Goal: Task Accomplishment & Management: Complete application form

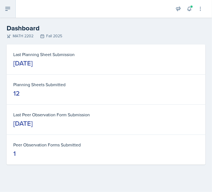
click at [8, 6] on icon at bounding box center [7, 9] width 7 height 7
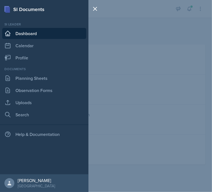
click at [118, 25] on div "SI Documents Si leader Dashboard Calendar Profile Documents Planning Sheets Obs…" at bounding box center [106, 96] width 212 height 192
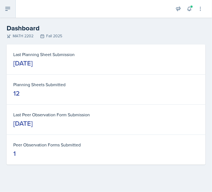
click at [11, 9] on button at bounding box center [8, 9] width 16 height 18
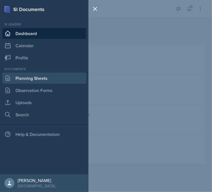
click at [40, 78] on link "Planning Sheets" at bounding box center [44, 78] width 84 height 11
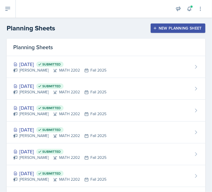
click at [174, 28] on div "New Planning Sheet" at bounding box center [179, 28] width 48 height 4
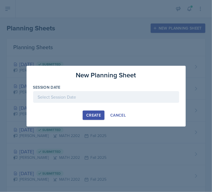
click at [92, 96] on div at bounding box center [106, 97] width 146 height 12
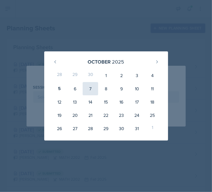
click at [92, 89] on div "7" at bounding box center [91, 88] width 16 height 13
type input "[DATE]"
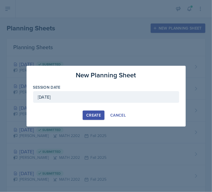
click at [98, 112] on button "Create" at bounding box center [94, 115] width 22 height 9
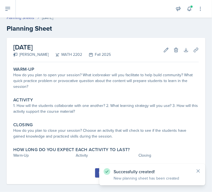
scroll to position [11, 0]
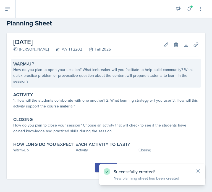
click at [124, 67] on div "How do you plan to open your session? What icebreaker will you facilitate to he…" at bounding box center [106, 75] width 186 height 17
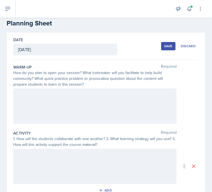
click at [51, 94] on div at bounding box center [95, 106] width 164 height 35
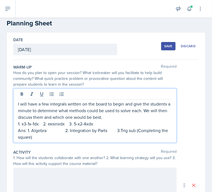
click at [33, 124] on p "1. x3-1x-1dx 2. exsinxdx 3. 5-x2-4xdx" at bounding box center [95, 124] width 154 height 7
drag, startPoint x: 106, startPoint y: 125, endPoint x: 16, endPoint y: 124, distance: 89.7
click at [16, 124] on div "I will have a few integrals written on the board to begin and give the students…" at bounding box center [95, 116] width 164 height 55
click at [63, 130] on p "Ans: 1. Algebra 2. Integration by Parts 3.Trig sub (Completing the square)" at bounding box center [95, 133] width 154 height 13
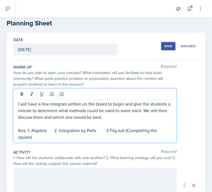
click at [107, 129] on p "Ans: 1. Algebra 2. Integration by Parts 3.Trig sub (Completing the square)" at bounding box center [95, 133] width 154 height 13
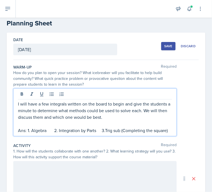
click at [56, 130] on p "Ans: 1. Algebra 2. Integration by Parts 3.Trig sub (Completing the square)" at bounding box center [95, 130] width 154 height 7
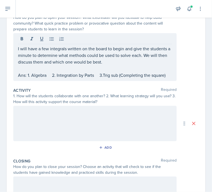
click at [65, 113] on div at bounding box center [95, 123] width 164 height 35
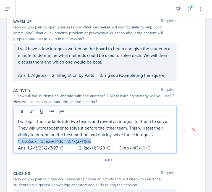
drag, startPoint x: 95, startPoint y: 141, endPoint x: 18, endPoint y: 143, distance: 77.3
click at [18, 143] on p "1. x-x3xdx 2. exex+1dx 3. 1x(3x+1)dx" at bounding box center [95, 141] width 154 height 7
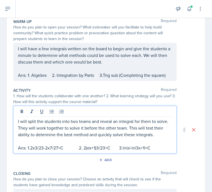
click at [57, 141] on p at bounding box center [95, 141] width 154 height 7
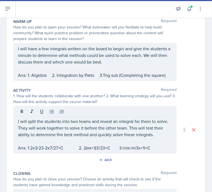
click at [68, 141] on p at bounding box center [95, 141] width 154 height 7
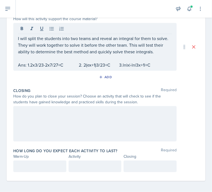
click at [60, 122] on div at bounding box center [95, 123] width 164 height 35
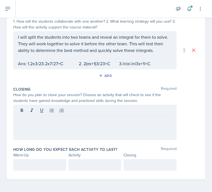
click at [48, 123] on div at bounding box center [95, 122] width 164 height 35
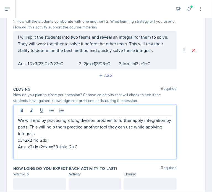
scroll to position [141, 0]
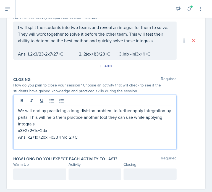
drag, startPoint x: 87, startPoint y: 129, endPoint x: 56, endPoint y: 131, distance: 31.1
click at [56, 131] on p "x3+2x2+1x+2dx" at bounding box center [95, 130] width 154 height 7
click at [56, 136] on p "Ans: x2+1x+2dx =x33+ln|x+2|+C" at bounding box center [95, 137] width 154 height 7
click at [37, 137] on p "Ans: x2+1x+2dx =x^3/3+ln|x+2|+C" at bounding box center [95, 137] width 154 height 7
click at [45, 137] on p "Ans: x2+1/(x+2dx =x^3/3+ln|x+2|+C" at bounding box center [95, 137] width 154 height 7
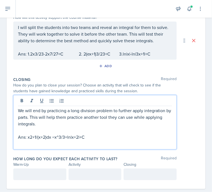
click at [28, 137] on p "Ans: x2+1/(x+2)dx =x^3/3+ln|x+2|+C" at bounding box center [95, 137] width 154 height 7
click at [44, 136] on p "Ans: integralx2+1/(x+2)dx =x^3/3+ln|x+2|+C" at bounding box center [95, 137] width 154 height 7
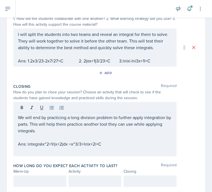
scroll to position [113, 0]
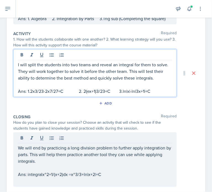
click at [35, 88] on p "Ans: 1.2x3/23-2x7/27+C 2. 2(ex+1)3/23+C 3.ln|x|-ln|3x+1|+C" at bounding box center [95, 91] width 154 height 7
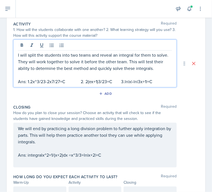
click at [43, 81] on p "Ans: 1.2x^3/23-2x7/27+C 2. 2(ex+1)3/23+C 3.ln|x|-ln|3x+1|+C" at bounding box center [95, 81] width 154 height 7
click at [31, 82] on p "Ans: 1.2x^3/2)3-2x7/27+C 2. 2(ex+1)3/23+C 3.ln|x|-ln|3x+1|+C" at bounding box center [95, 81] width 154 height 7
click at [45, 82] on p "Ans: 1.(2x^3/2)3-2x7/27+C 2. 2(ex+1)3/23+C 3.ln|x|-ln|3x+1|+C" at bounding box center [95, 81] width 154 height 7
click at [52, 82] on p "Ans: 1.(2x^3/2)/3-2x7/27+C 2. 2(ex+1)3/23+C 3.ln|x|-ln|3x+1|+C" at bounding box center [95, 81] width 154 height 7
click at [56, 83] on p "Ans: 1.(2x^3/2)/3-(2x7/27+C 2. 2(ex+1)3/23+C 3.ln|x|-ln|3x+1|+C" at bounding box center [95, 81] width 154 height 7
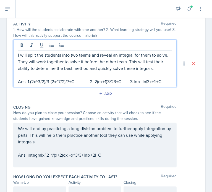
click at [115, 82] on p "Ans: 1.(2x^3/2)/3-(2x^7/2)/7+C 2. 2(ex+1)3/23+C 3.ln|x|-ln|3x+1|+C" at bounding box center [95, 81] width 154 height 7
click at [113, 81] on p "Ans: 1.(2x^3/2)/3-(2x^7/2)/7+C 2. 2(ex+1)3/2/3+C 3.ln|x|-ln|3x+1|+C" at bounding box center [95, 81] width 154 height 7
click at [96, 83] on p "Ans: 1.(2x^3/2)/3-(2x^7/2)/7+C 2. 2(ex+1)3/2)/3+C 3.ln|x|-ln|3x+1|+C" at bounding box center [95, 81] width 154 height 7
click at [95, 83] on p "Ans: 1.(2x^3/2)/3-(2x^7/2)/7+C 2. 2(ex+1)3/2)/3+C 3.ln|x|-ln|3x+1|+C" at bounding box center [95, 81] width 154 height 7
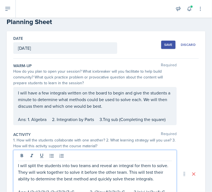
scroll to position [40, 0]
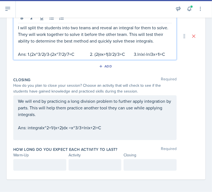
click at [33, 168] on div at bounding box center [39, 165] width 53 height 12
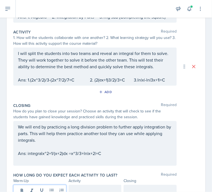
scroll to position [150, 0]
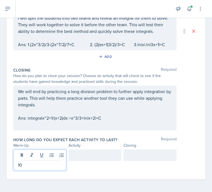
click at [103, 151] on div at bounding box center [95, 156] width 53 height 12
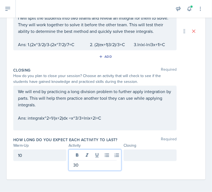
click at [148, 156] on div at bounding box center [150, 156] width 53 height 12
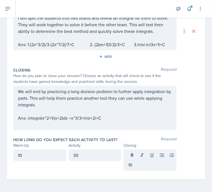
click at [126, 135] on div "How long do you expect each activity to last? Required Warm-Up Activity Closing…" at bounding box center [106, 155] width 186 height 40
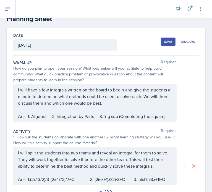
scroll to position [0, 0]
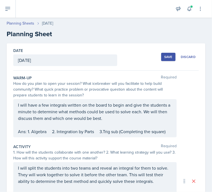
click at [164, 59] on button "Save" at bounding box center [168, 57] width 14 height 8
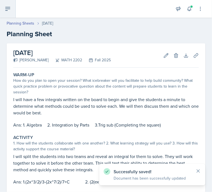
click at [8, 9] on icon at bounding box center [8, 8] width 4 height 3
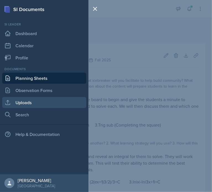
click at [37, 104] on link "Uploads" at bounding box center [44, 102] width 84 height 11
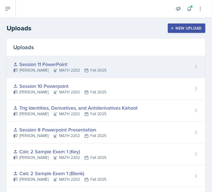
click at [132, 68] on div "Session 11 PowerPoint [PERSON_NAME] MATH 2202 Fall 2025" at bounding box center [106, 67] width 199 height 22
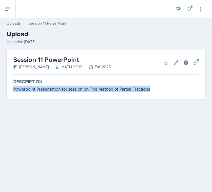
drag, startPoint x: 154, startPoint y: 88, endPoint x: 10, endPoint y: 90, distance: 143.7
click at [10, 90] on div "Session 11 PowerPoint [PERSON_NAME] MATH 2202 Fall 2025 Download Edit Delete Pl…" at bounding box center [106, 74] width 199 height 49
copy div "Powerpoint Presentation for session on The Method of Partial Fractions"
click at [19, 25] on link "Uploads" at bounding box center [14, 23] width 14 height 6
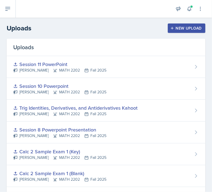
click at [171, 29] on icon "button" at bounding box center [173, 28] width 4 height 4
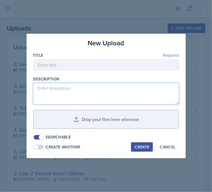
click at [80, 89] on textarea at bounding box center [106, 94] width 146 height 22
paste textarea "Powerpoint Presentation for session on The Method of Partial Fractions"
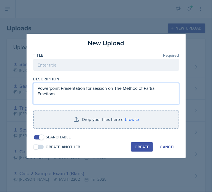
drag, startPoint x: 63, startPoint y: 94, endPoint x: 116, endPoint y: 91, distance: 53.6
click at [116, 91] on textarea "Powerpoint Presentation for session on The Method of Partial Fractions" at bounding box center [106, 94] width 146 height 22
type textarea "Powerpoint Presentation for session on Methods of Integration"
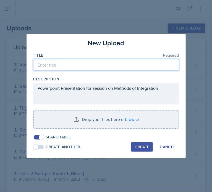
click at [76, 68] on input at bounding box center [106, 65] width 146 height 12
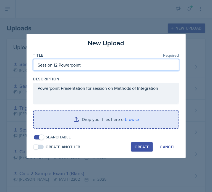
type input "Session 12 Powerpoint"
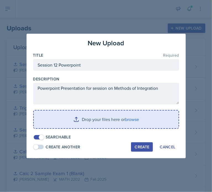
click at [97, 125] on input "file" at bounding box center [106, 120] width 145 height 18
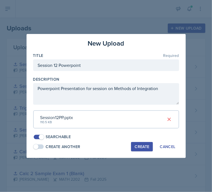
click at [143, 146] on div "Create" at bounding box center [142, 147] width 15 height 4
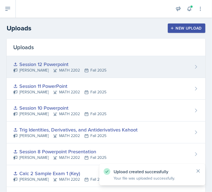
click at [76, 63] on div "Session 12 Powerpoint" at bounding box center [59, 64] width 93 height 7
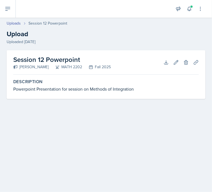
click at [65, 60] on h2 "Session 12 Powerpoint" at bounding box center [62, 60] width 98 height 10
click at [176, 60] on icon at bounding box center [177, 63] width 6 height 6
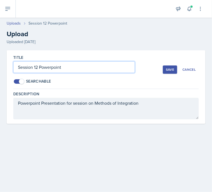
click at [53, 70] on input "Session 12 Powerpoint" at bounding box center [74, 67] width 122 height 12
type input "Session 12 PowerPoint"
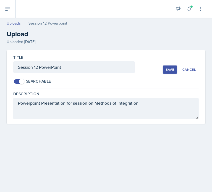
click at [167, 70] on div "Save" at bounding box center [170, 70] width 8 height 4
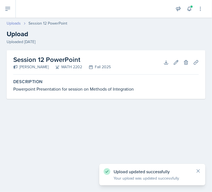
click at [16, 24] on link "Uploads" at bounding box center [14, 23] width 14 height 6
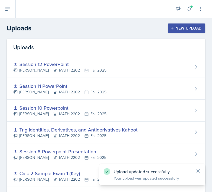
click at [179, 29] on div "New Upload" at bounding box center [187, 28] width 31 height 4
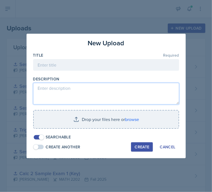
click at [69, 92] on textarea at bounding box center [106, 94] width 146 height 22
paste textarea "Powerpoint Presentation for session on The Method of Partial Fractions"
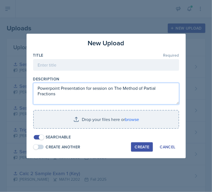
drag, startPoint x: 62, startPoint y: 95, endPoint x: 116, endPoint y: 89, distance: 54.3
click at [116, 89] on textarea "Powerpoint Presentation for session on The Method of Partial Fractions" at bounding box center [106, 94] width 146 height 22
type textarea "Powerpoint Presentation for session on L'Hopitals rule"
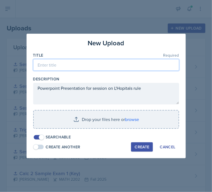
click at [65, 68] on input at bounding box center [106, 65] width 146 height 12
paste input "Powerpoint Presentation for session on The Method of Partial Fractions"
type input "Powerpoint Presentation for session on The Method of Partial Fractions"
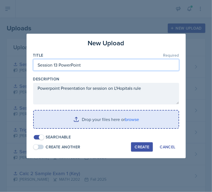
type input "Session 13 PowerPoint"
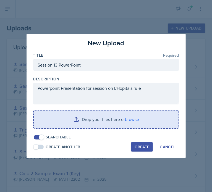
click at [122, 121] on input "file" at bounding box center [106, 120] width 145 height 18
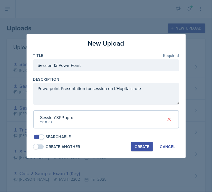
click at [138, 148] on div "Create" at bounding box center [142, 147] width 15 height 4
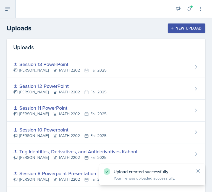
click at [10, 9] on icon at bounding box center [7, 9] width 7 height 7
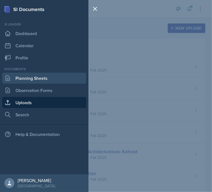
click at [42, 80] on link "Planning Sheets" at bounding box center [44, 78] width 84 height 11
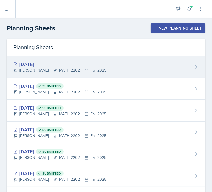
click at [115, 70] on div "[DATE] [PERSON_NAME] MATH 2202 Fall 2025" at bounding box center [106, 67] width 199 height 22
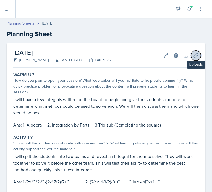
click at [194, 54] on icon at bounding box center [197, 56] width 6 height 6
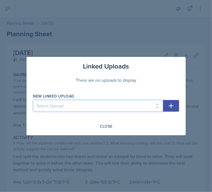
click at [95, 105] on select "Select Upload Common Derivative/Antiderivative Domino Game Common Derivative/An…" at bounding box center [98, 106] width 130 height 12
select select "c35a83b1-fa3e-4039-a00c-4ff48a1bcb28"
click at [33, 100] on select "Select Upload Common Derivative/Antiderivative Domino Game Common Derivative/An…" at bounding box center [98, 106] width 130 height 12
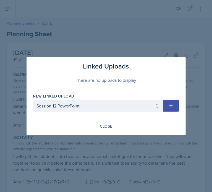
click at [171, 110] on button "button" at bounding box center [171, 106] width 16 height 12
select select
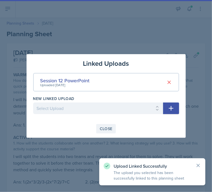
click at [111, 130] on div "Close" at bounding box center [106, 129] width 13 height 4
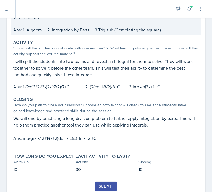
scroll to position [114, 0]
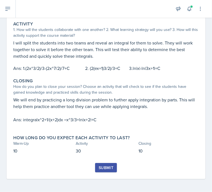
click at [104, 167] on div "Submit" at bounding box center [106, 168] width 15 height 4
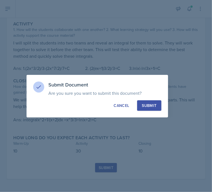
click at [147, 104] on div "Submit" at bounding box center [149, 106] width 15 height 6
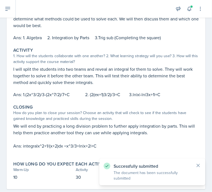
scroll to position [0, 0]
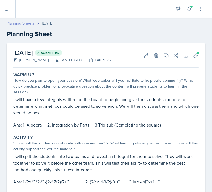
click at [17, 24] on link "Planning Sheets" at bounding box center [21, 23] width 28 height 6
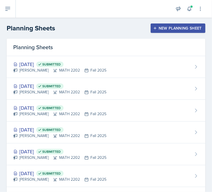
click at [168, 29] on div "New Planning Sheet" at bounding box center [179, 28] width 48 height 4
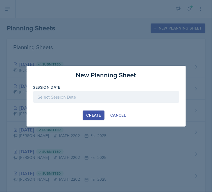
click at [81, 95] on div at bounding box center [106, 97] width 146 height 12
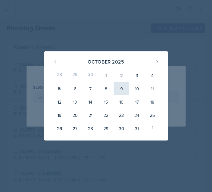
click at [124, 88] on div "9" at bounding box center [122, 88] width 16 height 13
type input "[DATE]"
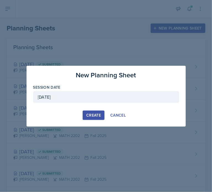
click at [93, 113] on div "Create" at bounding box center [93, 115] width 15 height 4
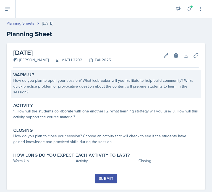
click at [144, 82] on div "How do you plan to open your session? What icebreaker will you facilitate to he…" at bounding box center [106, 86] width 186 height 17
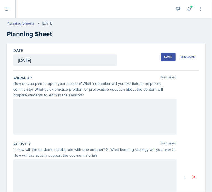
click at [66, 108] on div at bounding box center [95, 116] width 164 height 35
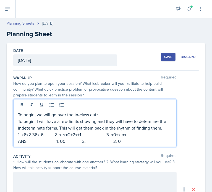
click at [64, 142] on p "ANS: 1. 00 2. 3. 0" at bounding box center [95, 141] width 154 height 7
click at [98, 141] on p "ANS: 1. 0/0 2. 3. 0" at bounding box center [95, 141] width 154 height 7
click at [148, 142] on p "ANS: 1. 0/0 2. Infinity/infinity 3. 0" at bounding box center [95, 141] width 154 height 7
click at [55, 143] on p "ANS: 1. 0/0 2. Infinity/infinity 3. 0 x infinity" at bounding box center [95, 141] width 154 height 7
drag, startPoint x: 134, startPoint y: 136, endPoint x: 18, endPoint y: 136, distance: 116.6
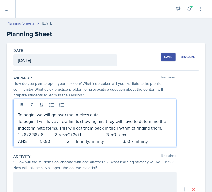
click at [18, 136] on div "To begin, we will go over the in-class quiz. To begin, I will have a few limits…" at bounding box center [95, 123] width 164 height 48
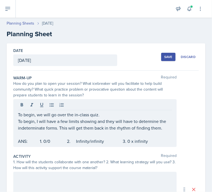
click at [101, 115] on p "To begin, we will go over the in-class quiz." at bounding box center [95, 115] width 154 height 7
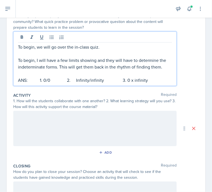
scroll to position [83, 0]
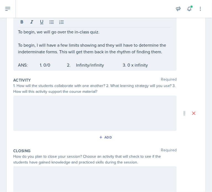
click at [44, 99] on p at bounding box center [95, 101] width 154 height 7
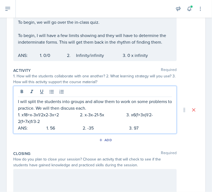
drag, startPoint x: 42, startPoint y: 121, endPoint x: 16, endPoint y: 113, distance: 27.3
click at [16, 113] on div "I will split the students into groups and allow them to work on some problems t…" at bounding box center [95, 110] width 164 height 48
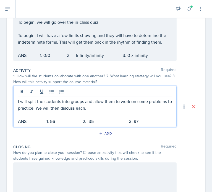
click at [53, 122] on p "ANS: 1. 56 2. -35 3. 97" at bounding box center [95, 121] width 154 height 7
click at [95, 122] on p "ANS: 1. 5/6 2. -35 3. 97" at bounding box center [95, 121] width 154 height 7
click at [141, 122] on p "ANS: 1. 5/6 2. -3/5 3. 97" at bounding box center [95, 121] width 154 height 7
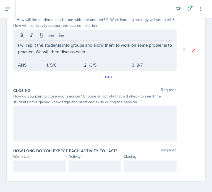
scroll to position [141, 0]
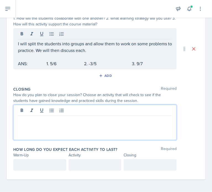
click at [68, 112] on div at bounding box center [95, 122] width 164 height 35
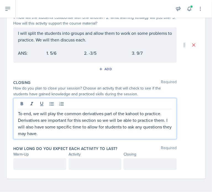
click at [33, 164] on p at bounding box center [40, 164] width 44 height 7
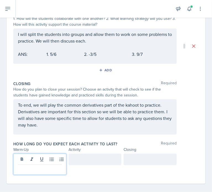
scroll to position [145, 0]
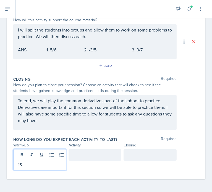
click at [84, 153] on div at bounding box center [95, 156] width 53 height 12
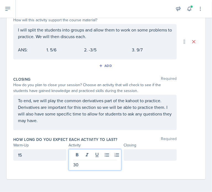
click at [134, 156] on div at bounding box center [150, 156] width 53 height 12
click at [86, 158] on div "30" at bounding box center [95, 160] width 53 height 21
click at [133, 157] on div "5" at bounding box center [150, 156] width 53 height 12
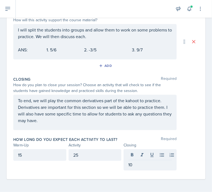
click at [109, 133] on div "Closing Required How do you plan to close your session? Choose an activity that…" at bounding box center [106, 104] width 186 height 60
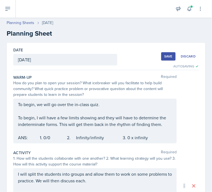
scroll to position [0, 0]
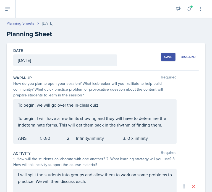
click at [167, 56] on div "Save" at bounding box center [168, 57] width 8 height 4
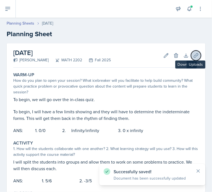
click at [194, 54] on icon at bounding box center [197, 56] width 6 height 6
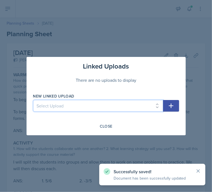
click at [135, 105] on select "Select Upload Common Derivative/Antiderivative Domino Game Common Derivative/An…" at bounding box center [98, 106] width 130 height 12
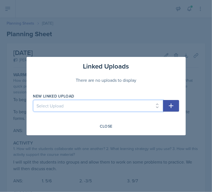
select select "13d83633-4b1e-423c-950d-bebed2cffa43"
click at [33, 100] on select "Select Upload Common Derivative/Antiderivative Domino Game Common Derivative/An…" at bounding box center [98, 106] width 130 height 12
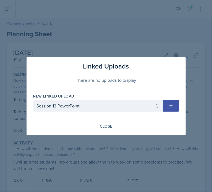
click at [172, 105] on icon "button" at bounding box center [171, 106] width 7 height 7
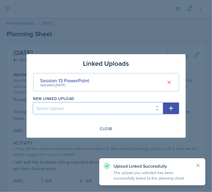
click at [110, 110] on select "Select Upload Common Derivative/Antiderivative Domino Game Common Derivative/An…" at bounding box center [98, 109] width 130 height 12
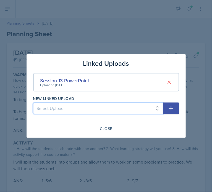
select select "86174d6c-bfb2-4c38-8171-7fb2c657f005"
click at [33, 103] on select "Select Upload Common Derivative/Antiderivative Domino Game Common Derivative/An…" at bounding box center [98, 109] width 130 height 12
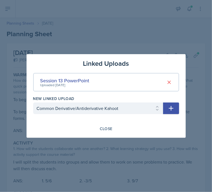
click at [175, 108] on button "button" at bounding box center [171, 109] width 16 height 12
select select
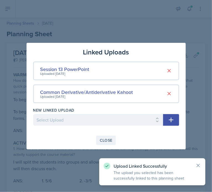
click at [106, 140] on div "Close" at bounding box center [106, 140] width 13 height 4
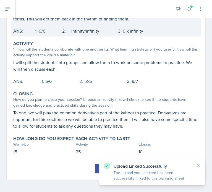
scroll to position [101, 0]
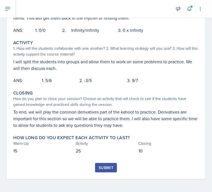
click at [109, 167] on div "Submit" at bounding box center [106, 168] width 15 height 4
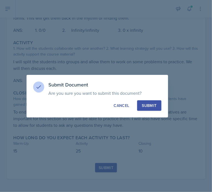
click at [156, 102] on button "Submit" at bounding box center [149, 106] width 24 height 11
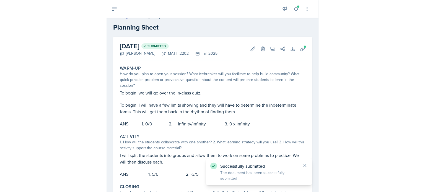
scroll to position [0, 0]
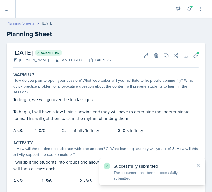
click at [19, 22] on link "Planning Sheets" at bounding box center [21, 23] width 28 height 6
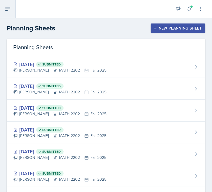
click at [11, 11] on button at bounding box center [8, 9] width 16 height 18
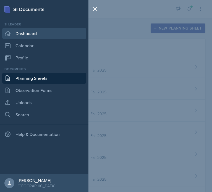
click at [26, 34] on link "Dashboard" at bounding box center [44, 33] width 84 height 11
